Goal: Use online tool/utility

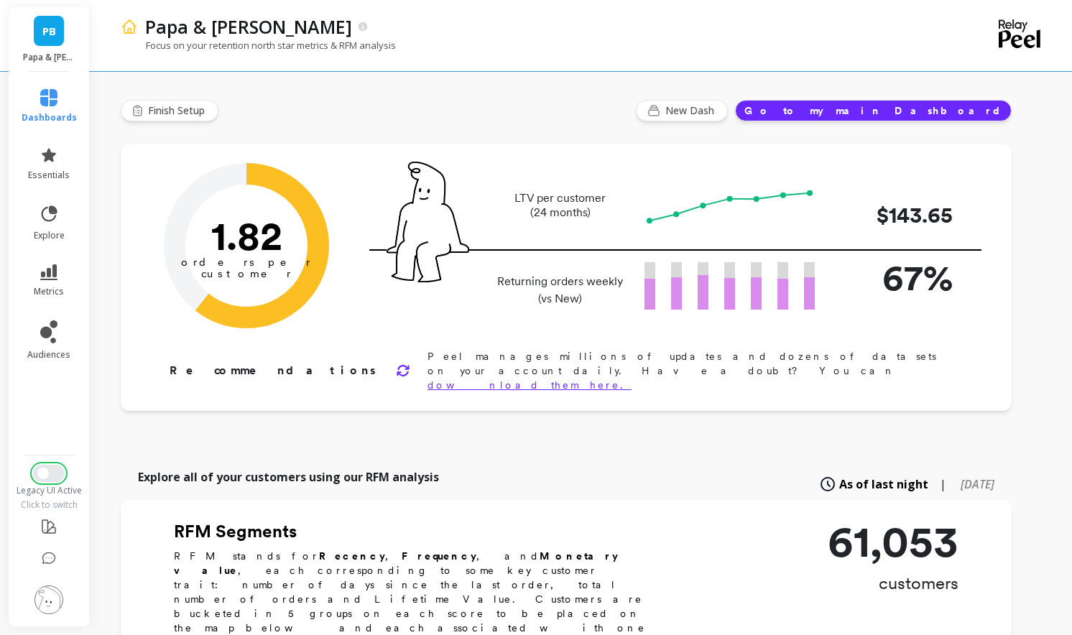
click at [40, 472] on span "Switch to New UI" at bounding box center [43, 474] width 12 height 12
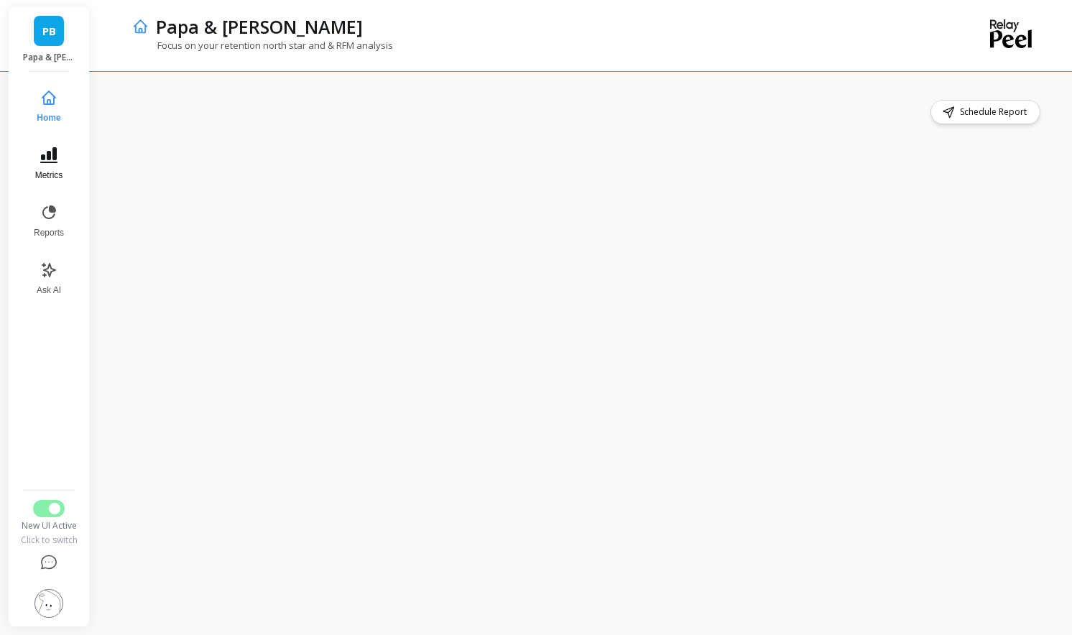
click at [65, 173] on button "Metrics" at bounding box center [48, 164] width 47 height 52
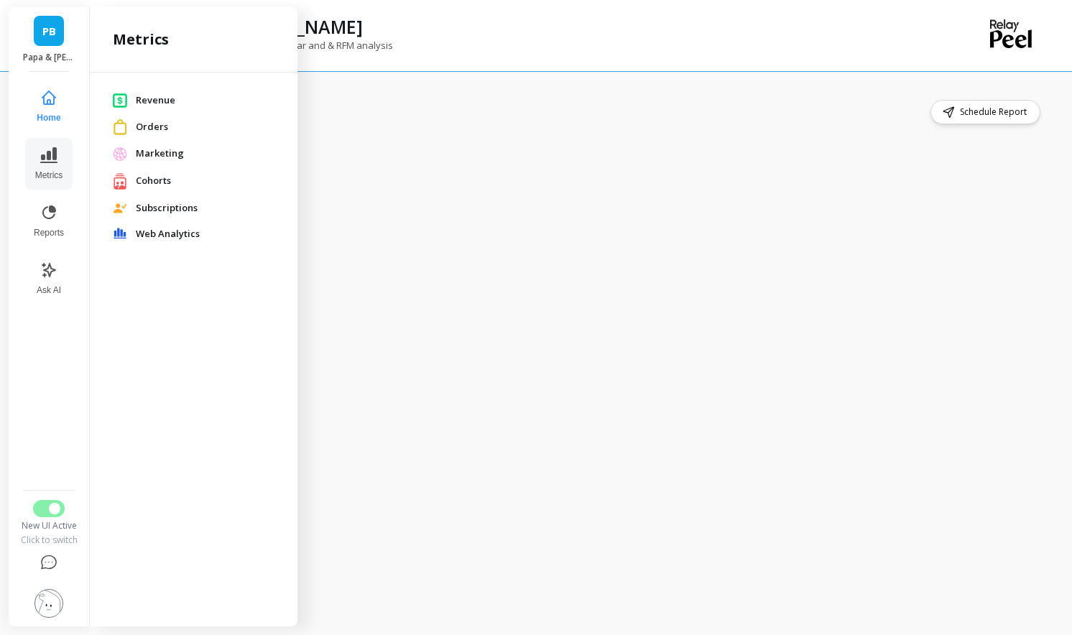
click at [156, 100] on span "Revenue" at bounding box center [205, 100] width 139 height 14
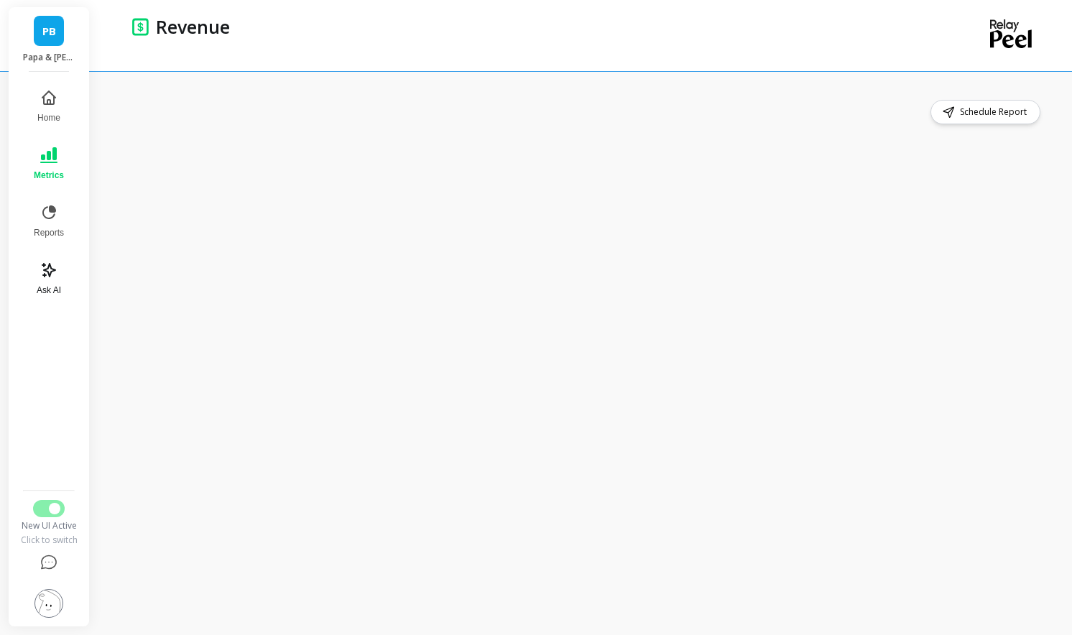
click at [64, 277] on button "Ask AI" at bounding box center [48, 279] width 47 height 52
